Goal: Information Seeking & Learning: Learn about a topic

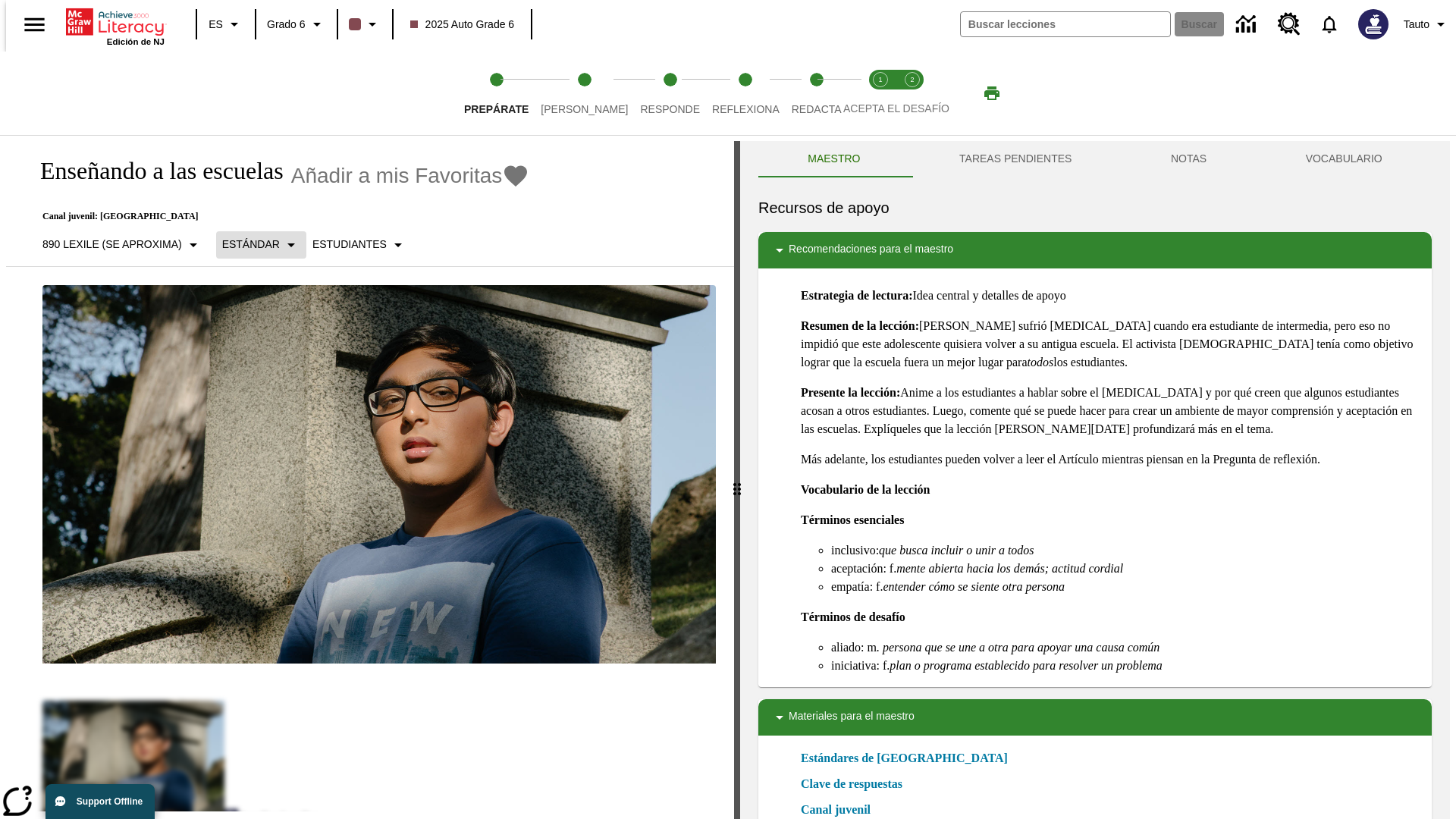
click at [254, 245] on p "Estándar" at bounding box center [251, 245] width 58 height 16
click at [117, 245] on p "890 Lexile (Se aproxima)" at bounding box center [111, 245] width 140 height 16
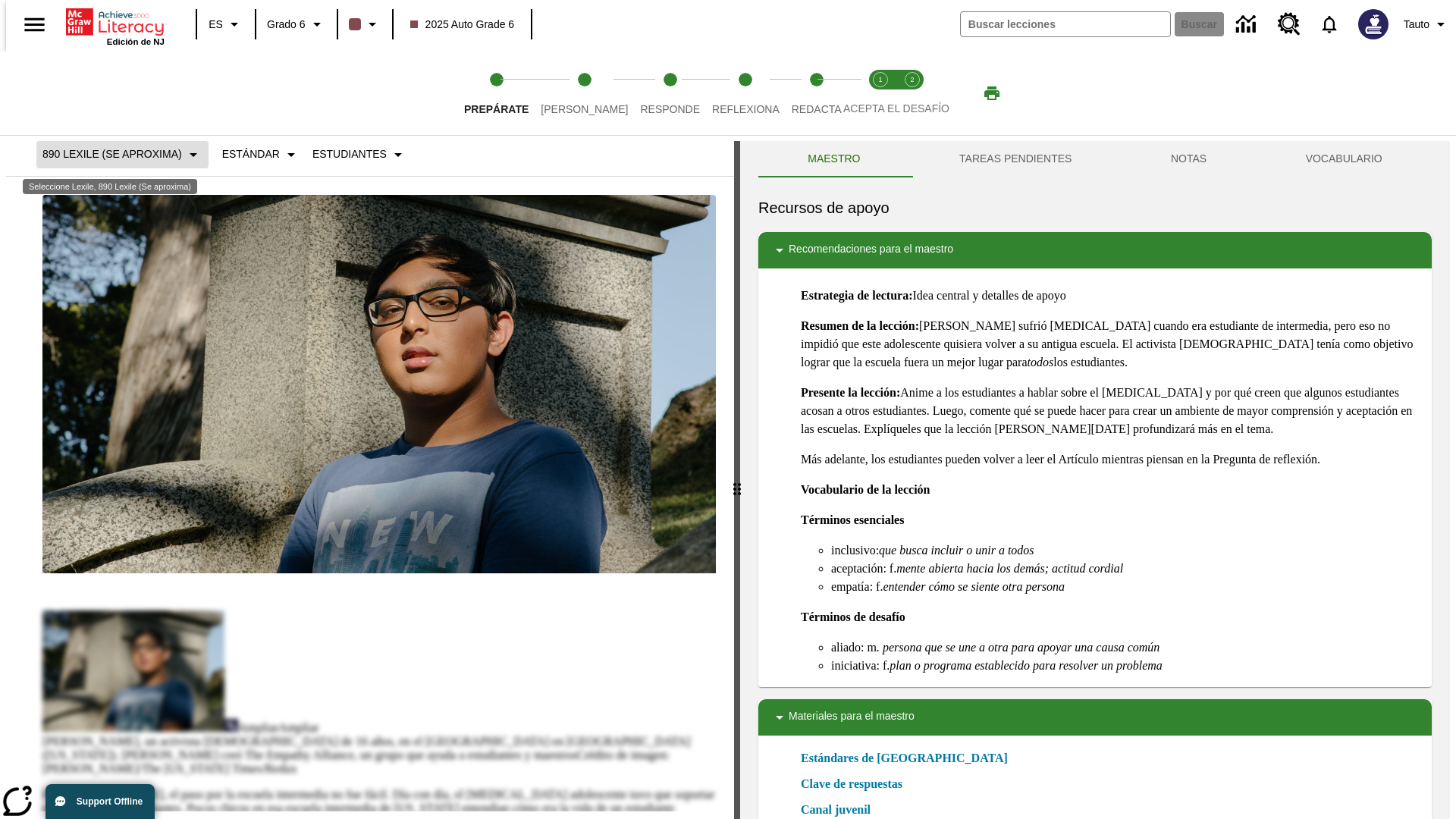
click at [117, 154] on p "890 Lexile (Se aproxima)" at bounding box center [111, 154] width 140 height 16
